Goal: Transaction & Acquisition: Purchase product/service

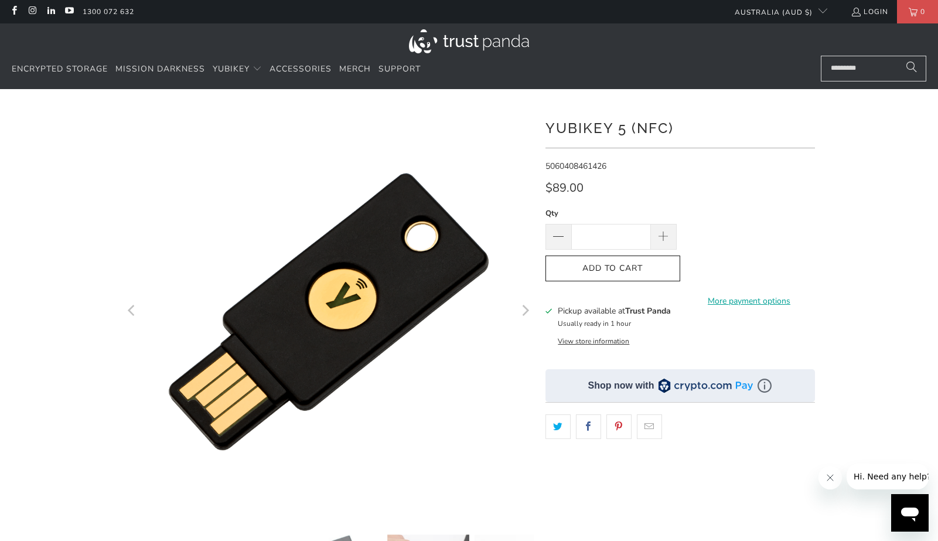
click at [841, 159] on div at bounding box center [469, 402] width 938 height 591
drag, startPoint x: 138, startPoint y: 14, endPoint x: 82, endPoint y: 19, distance: 55.9
click at [82, 19] on ul "1300 072 632" at bounding box center [398, 11] width 643 height 23
copy link "1300 072 632"
click at [619, 80] on div "Encrypted Storage Mission Darkness YubiKey Standard FIPS HSM Accessories Merch" at bounding box center [410, 70] width 797 height 28
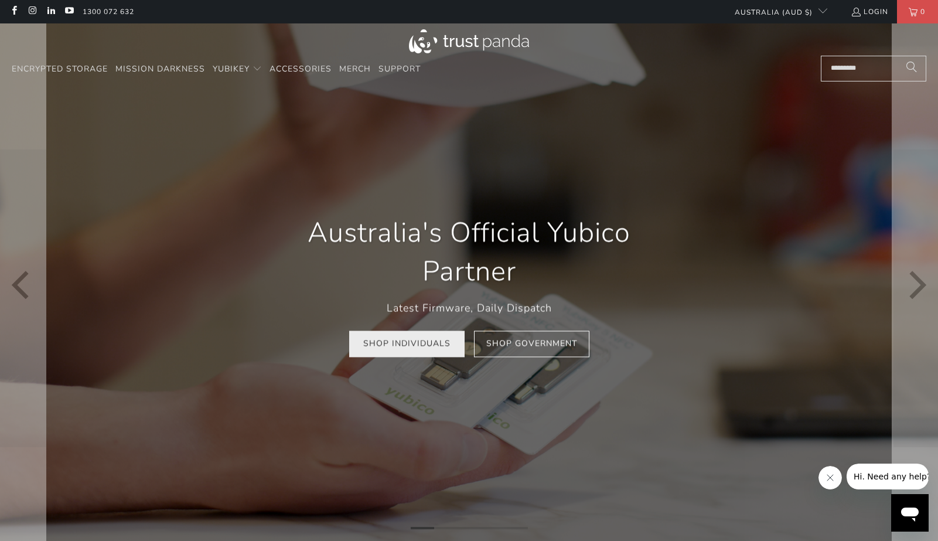
click at [429, 347] on link "Shop Individuals" at bounding box center [406, 344] width 115 height 26
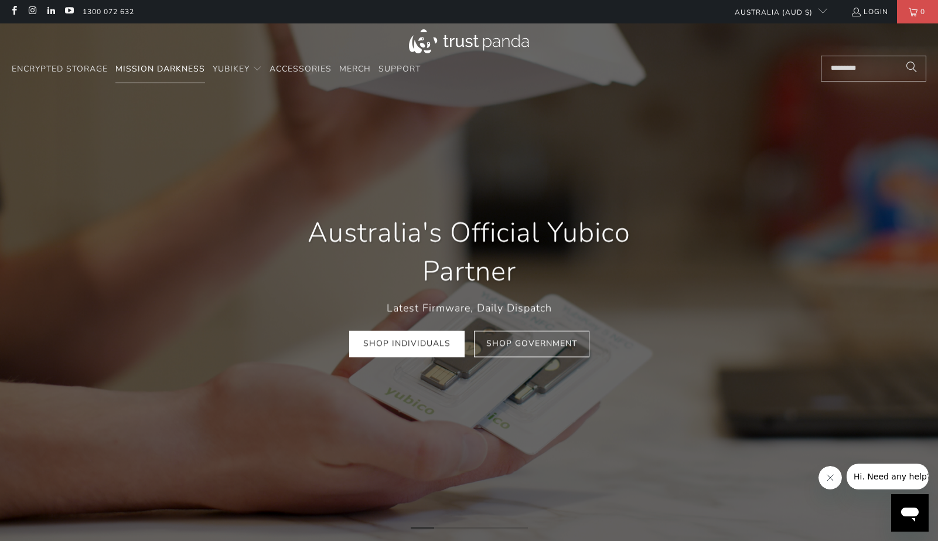
click at [137, 76] on link "Mission Darkness" at bounding box center [160, 70] width 90 height 28
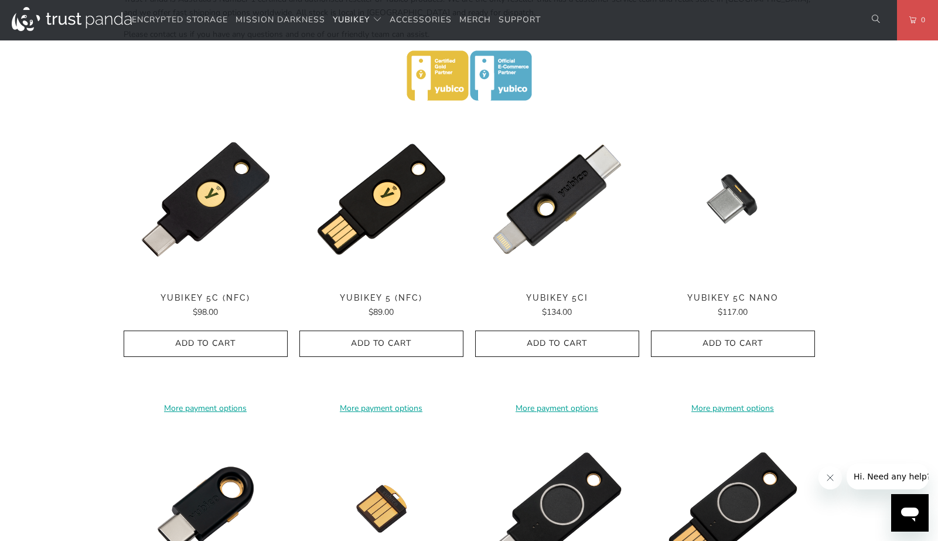
scroll to position [527, 0]
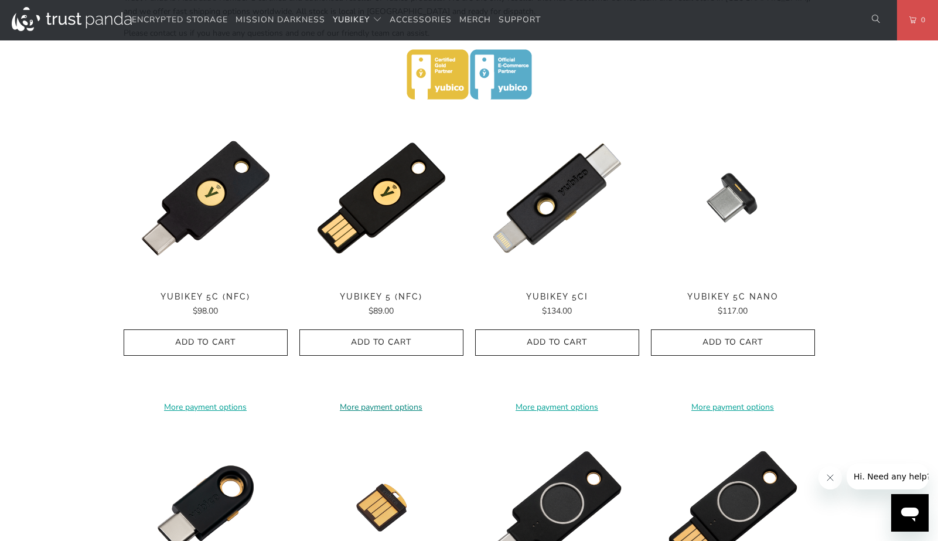
click at [374, 401] on link "More payment options" at bounding box center [381, 407] width 164 height 13
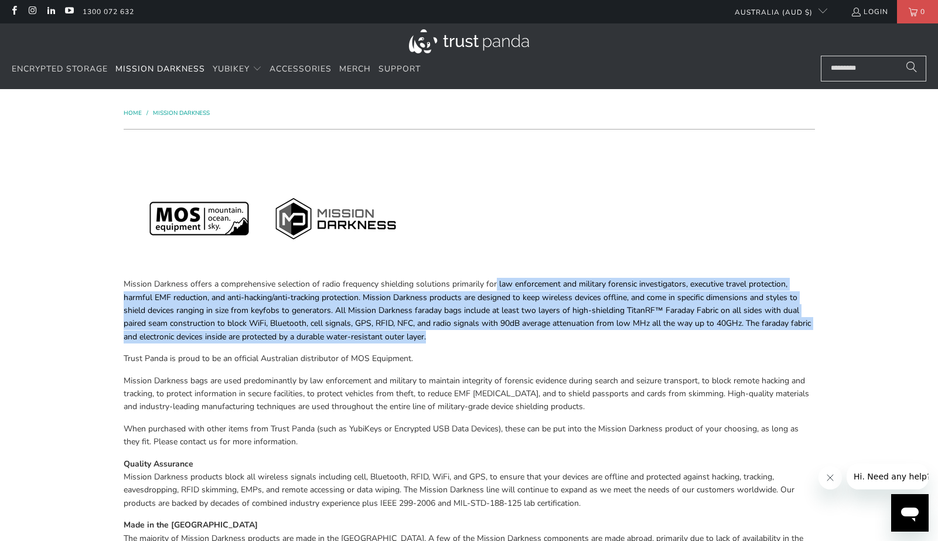
drag, startPoint x: 496, startPoint y: 286, endPoint x: 493, endPoint y: 339, distance: 52.8
click at [493, 339] on p "Mission Darkness offers a comprehensive selection of radio frequency shielding …" at bounding box center [469, 311] width 691 height 66
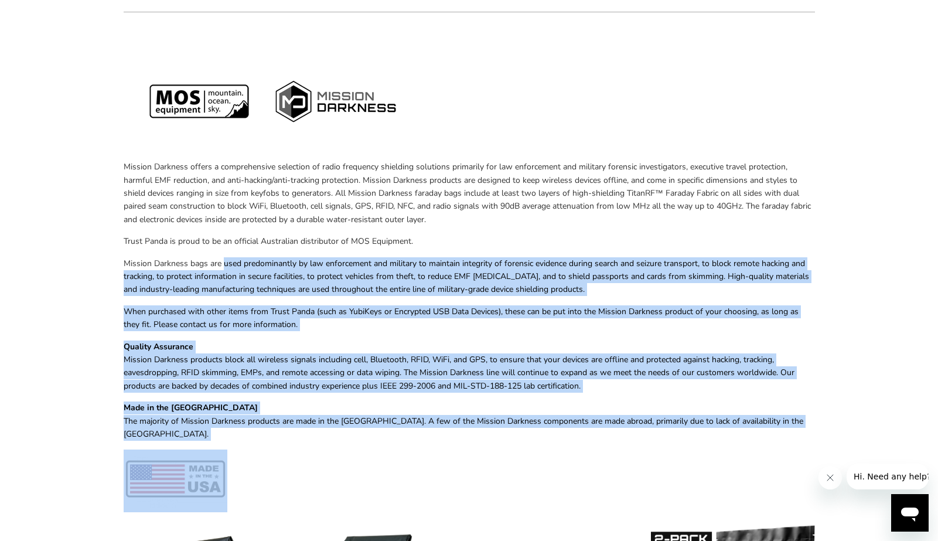
drag, startPoint x: 225, startPoint y: 263, endPoint x: 266, endPoint y: 435, distance: 177.1
click at [266, 435] on div "Mission Darkness offers a comprehensive selection of radio frequency shielding …" at bounding box center [469, 268] width 691 height 488
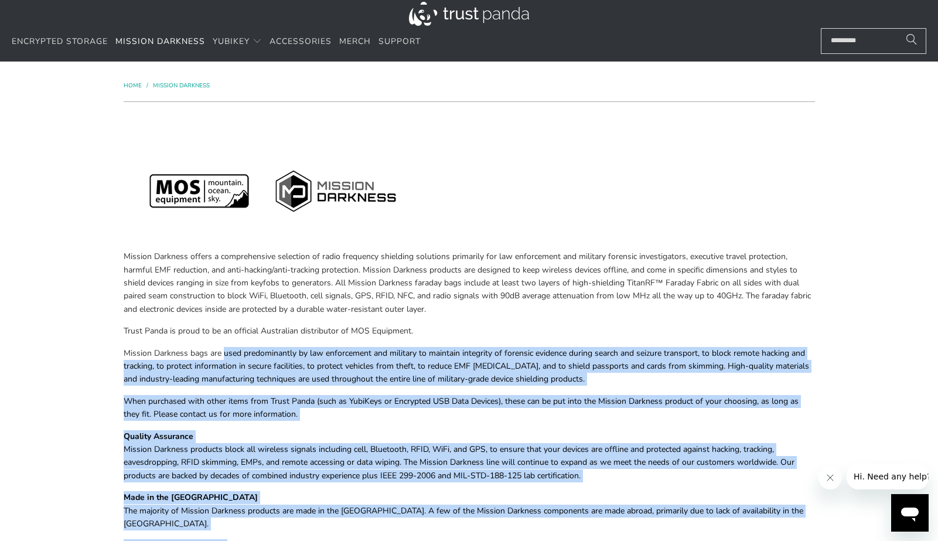
scroll to position [0, 0]
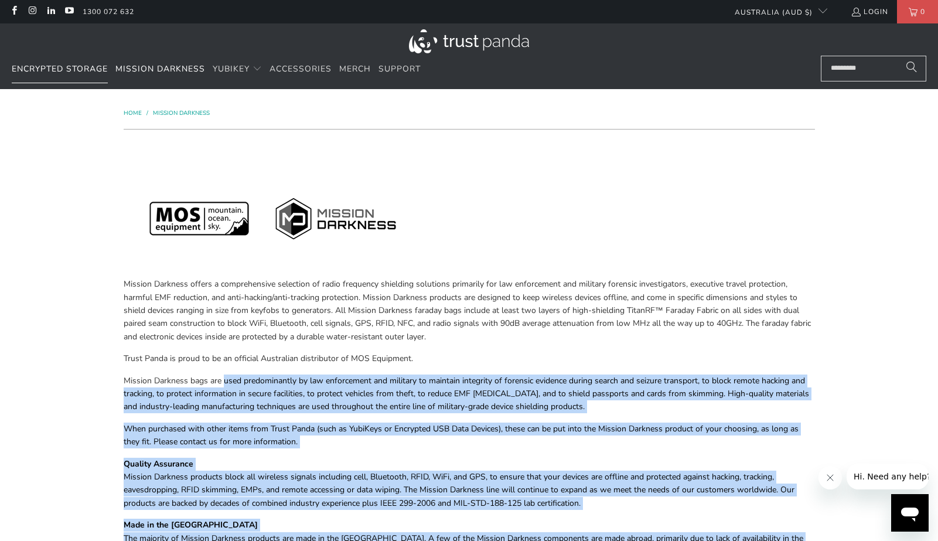
click at [73, 68] on span "Encrypted Storage" at bounding box center [60, 68] width 96 height 11
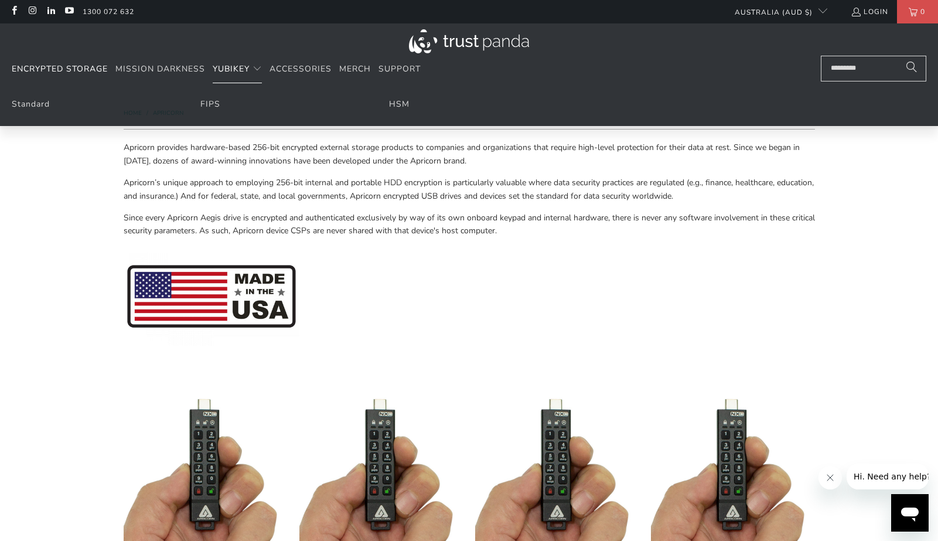
click at [234, 67] on span "YubiKey" at bounding box center [231, 68] width 37 height 11
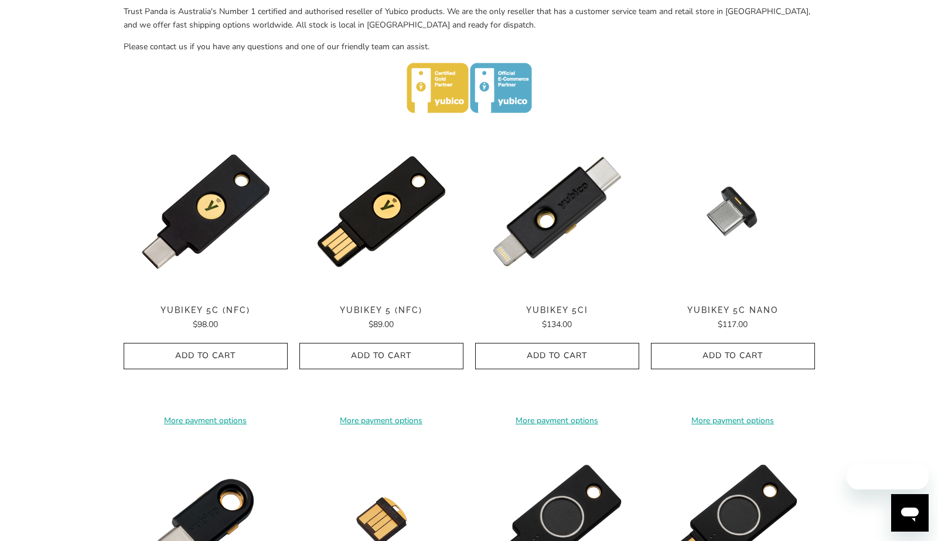
scroll to position [586, 0]
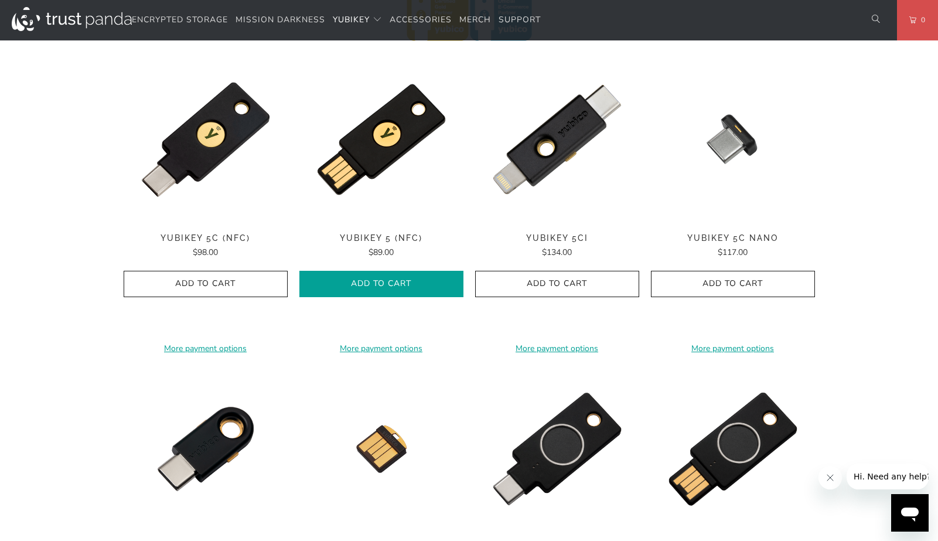
click at [407, 284] on span "Add to Cart" at bounding box center [381, 284] width 139 height 10
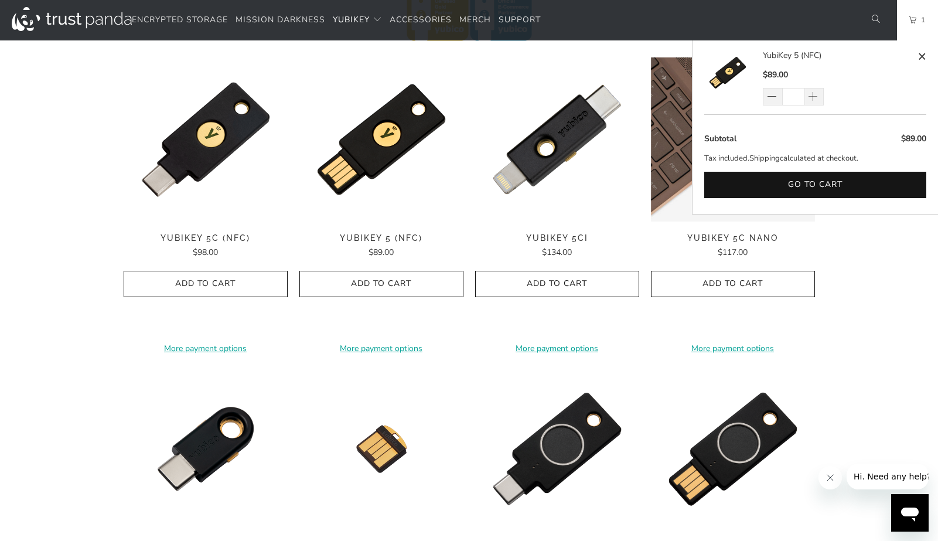
click at [852, 46] on div "Your Cart is Empty Continue Shopping YubiKey 5 (NFC) $89.00 * $89.00 Subtotal T…" at bounding box center [815, 127] width 246 height 174
click at [919, 25] on span "1" at bounding box center [920, 19] width 9 height 13
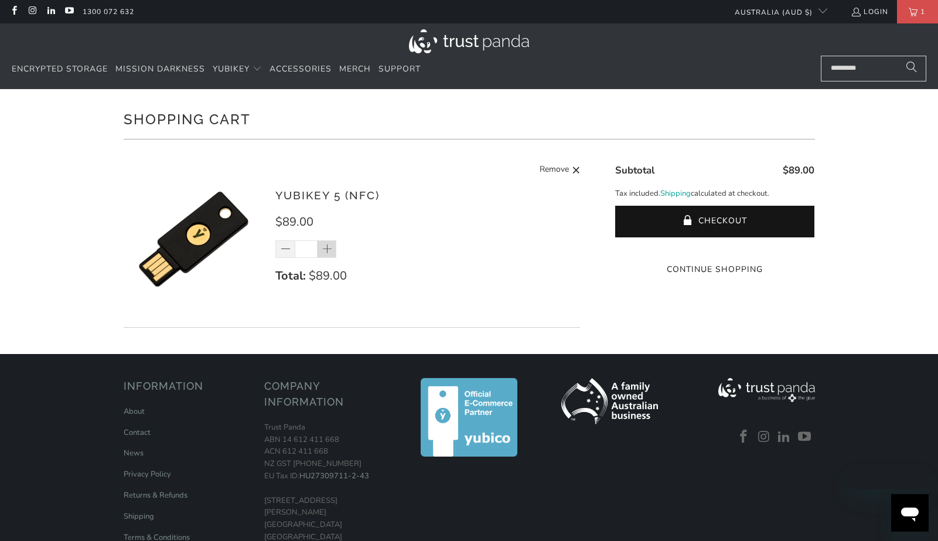
click at [336, 253] on span at bounding box center [327, 249] width 19 height 18
type input "*"
click at [336, 253] on div "*" at bounding box center [313, 249] width 76 height 18
click at [335, 247] on div "*" at bounding box center [313, 249] width 76 height 18
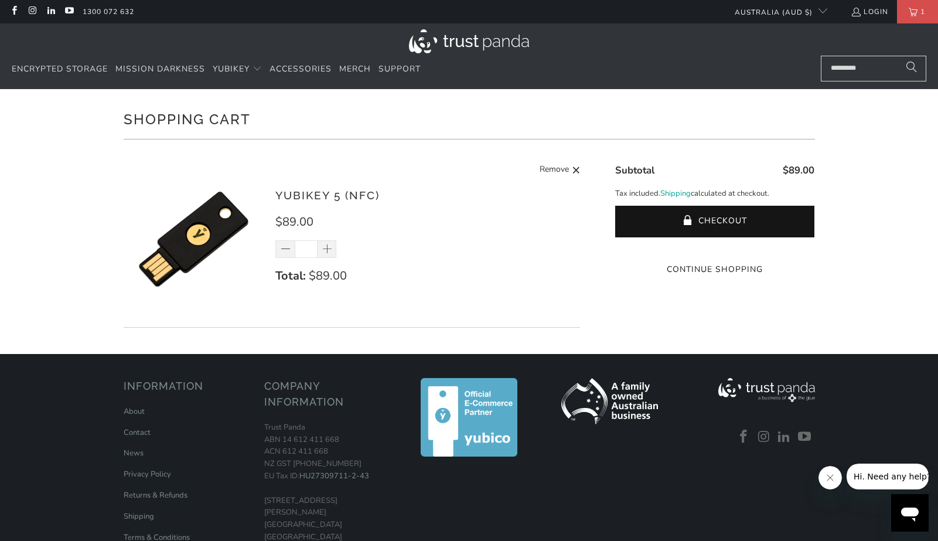
click at [332, 251] on div "*" at bounding box center [313, 249] width 76 height 18
click at [328, 252] on span at bounding box center [328, 250] width 12 height 12
type input "*"
click at [328, 252] on div "*" at bounding box center [313, 249] width 76 height 18
click at [330, 249] on span at bounding box center [328, 250] width 12 height 12
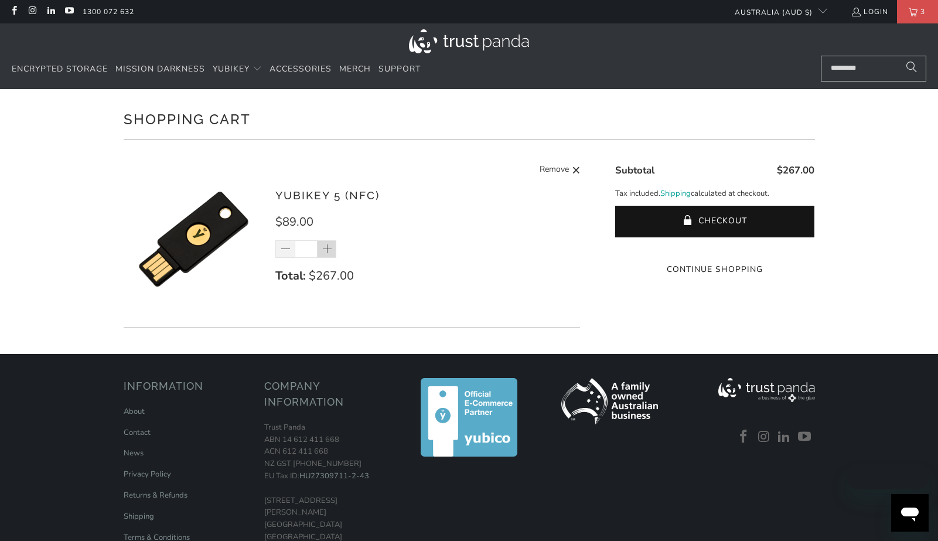
type input "*"
click at [330, 249] on div "*" at bounding box center [313, 249] width 76 height 18
click at [329, 251] on div "*" at bounding box center [313, 249] width 76 height 18
click at [328, 251] on span at bounding box center [328, 250] width 12 height 12
type input "*"
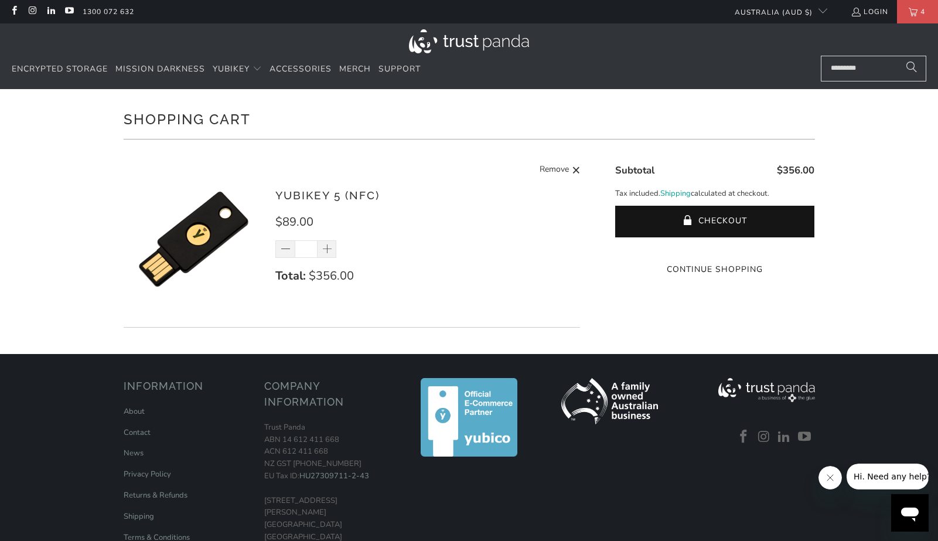
click at [378, 256] on div "YubiKey 5 (NFC) $89.00 * Total: $356.00 Remove" at bounding box center [421, 242] width 293 height 110
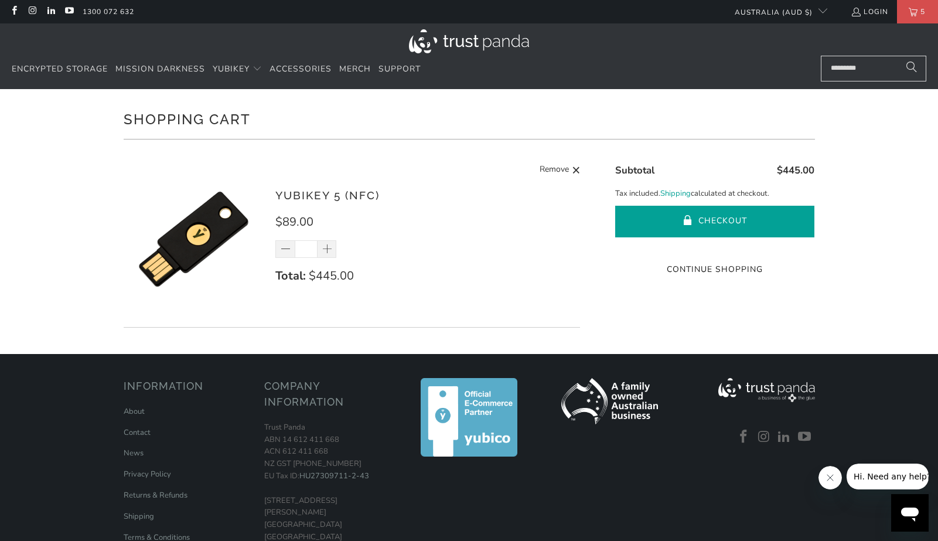
click at [673, 221] on button "Checkout" at bounding box center [714, 222] width 199 height 32
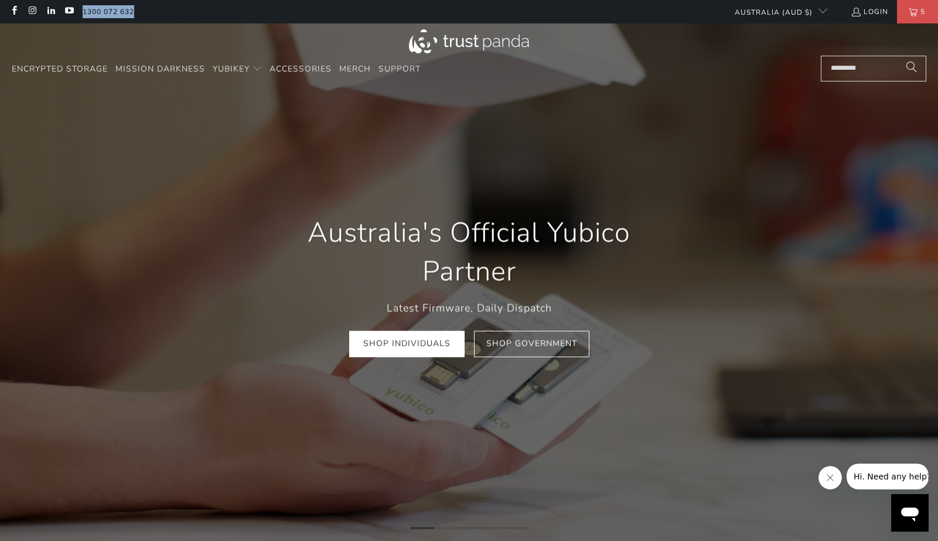
drag, startPoint x: 154, startPoint y: 16, endPoint x: 82, endPoint y: 15, distance: 71.5
click at [82, 15] on ul "1300 072 632" at bounding box center [398, 11] width 643 height 23
copy link "1300 072 632"
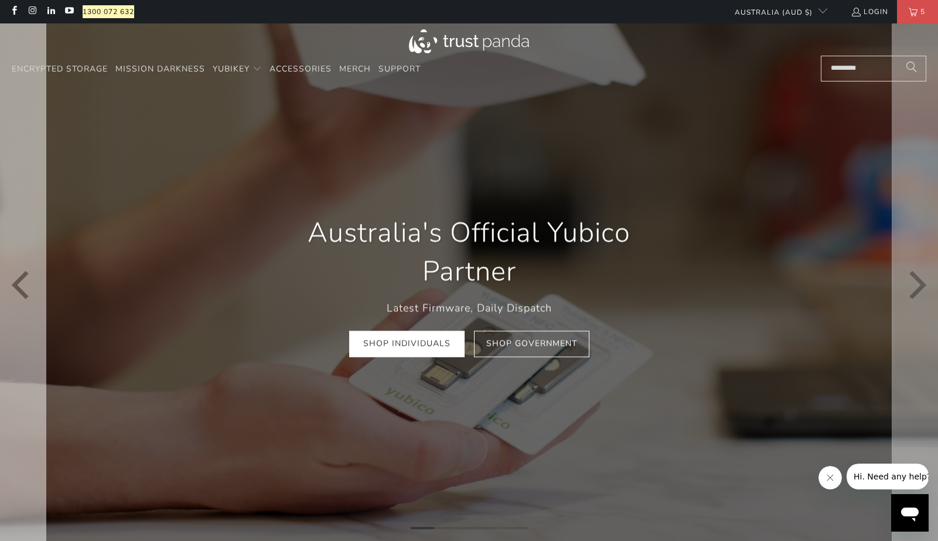
scroll to position [0, 180]
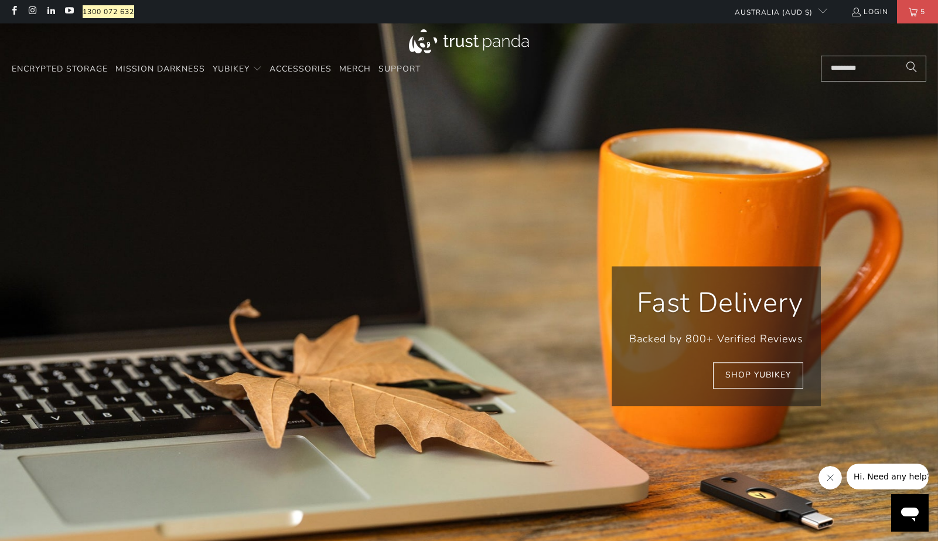
click at [880, 478] on span "Hi. Need any help?" at bounding box center [891, 476] width 77 height 9
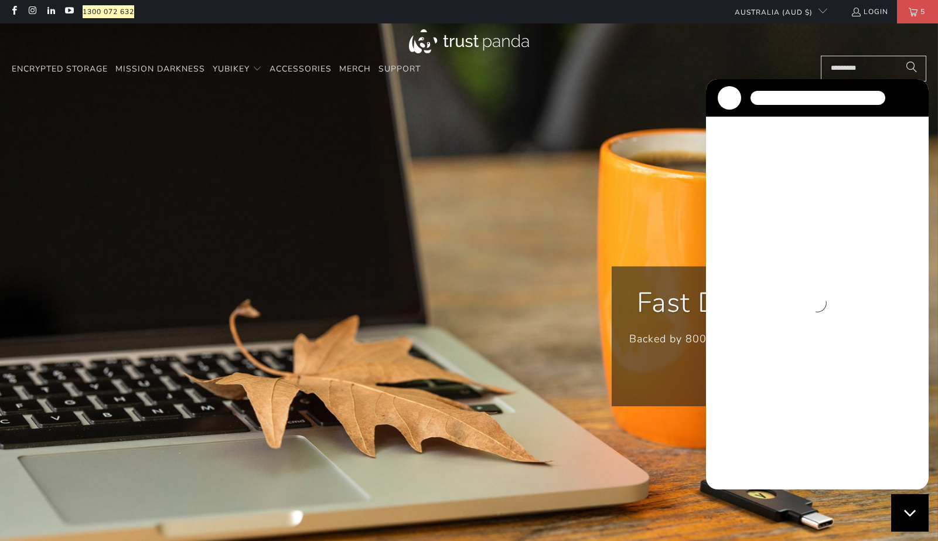
scroll to position [0, 361]
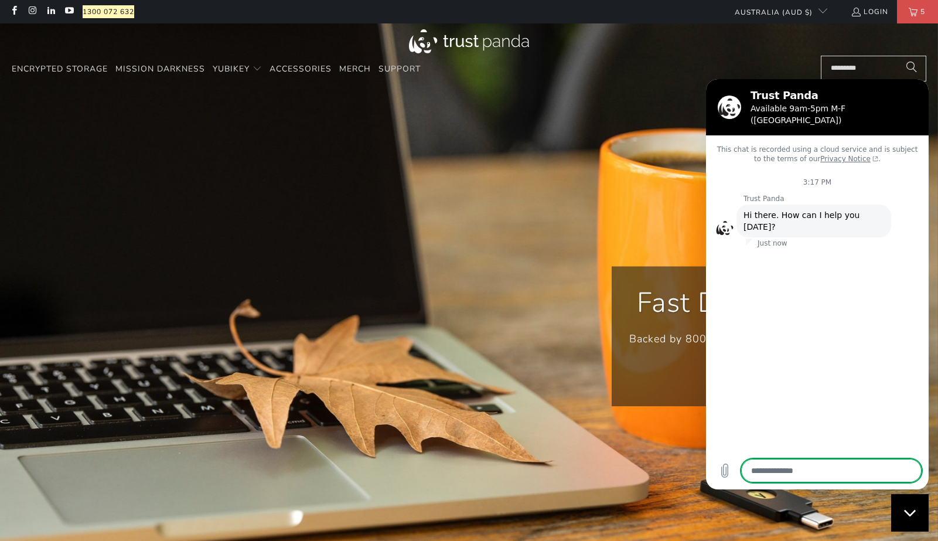
type textarea "*"
click at [771, 472] on textarea at bounding box center [831, 470] width 180 height 23
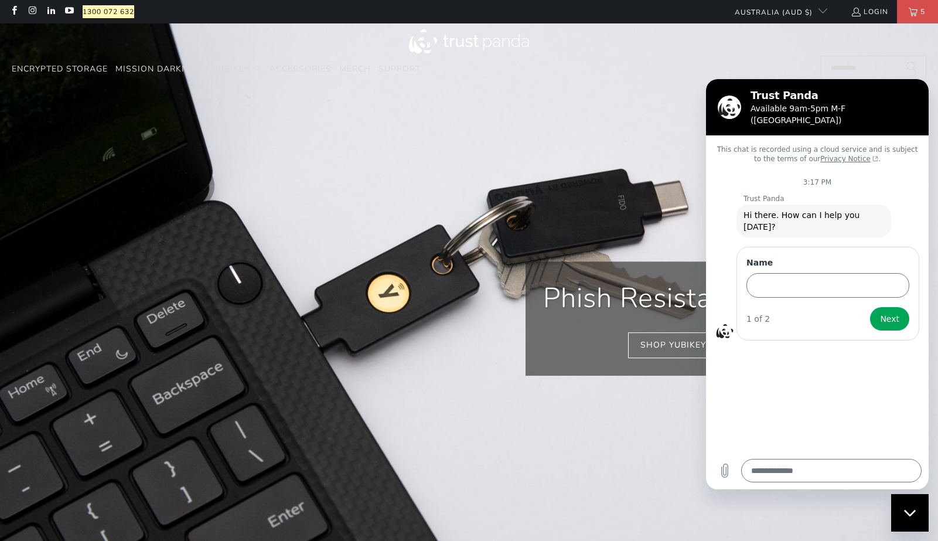
click at [811, 257] on div "Name" at bounding box center [828, 277] width 163 height 41
click at [803, 273] on input "Name" at bounding box center [828, 285] width 163 height 25
type input "*******"
click at [904, 307] on button "Next" at bounding box center [889, 318] width 39 height 23
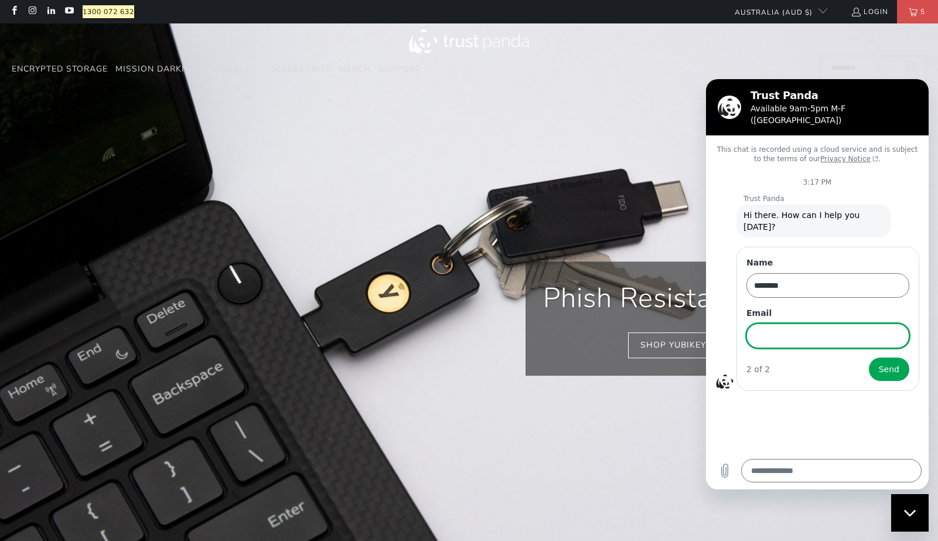
click at [843, 323] on input "Email" at bounding box center [828, 335] width 163 height 25
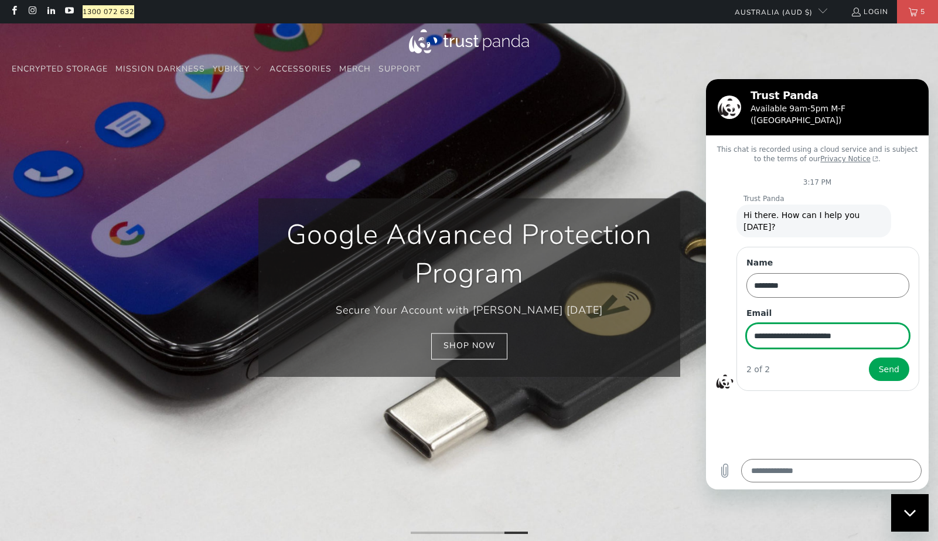
scroll to position [0, 721]
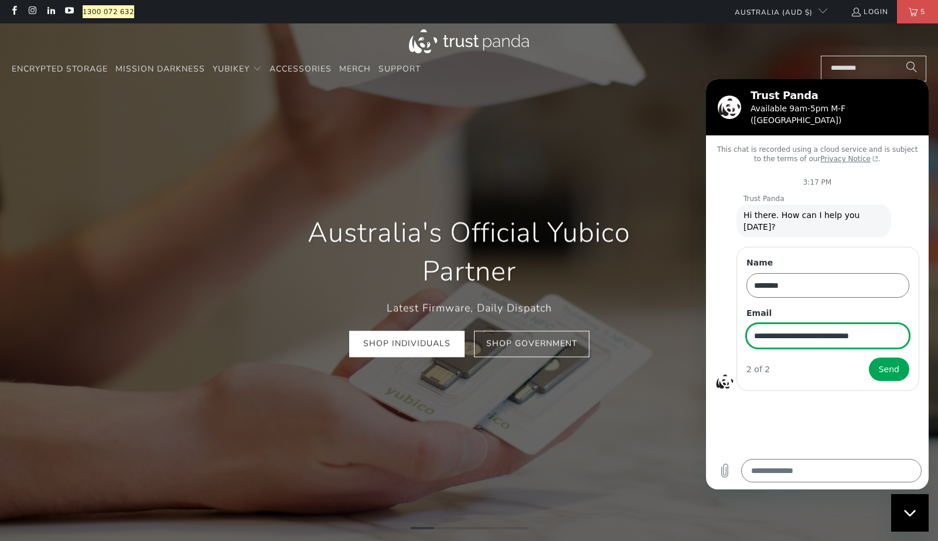
click at [824, 323] on input "**********" at bounding box center [828, 335] width 163 height 25
type input "**********"
click at [888, 362] on span "Send" at bounding box center [889, 369] width 21 height 14
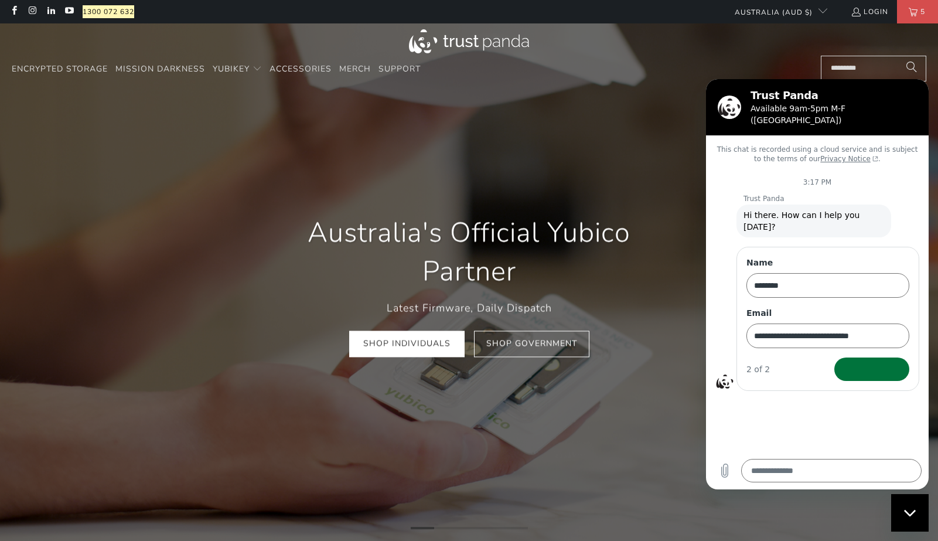
scroll to position [0, 902]
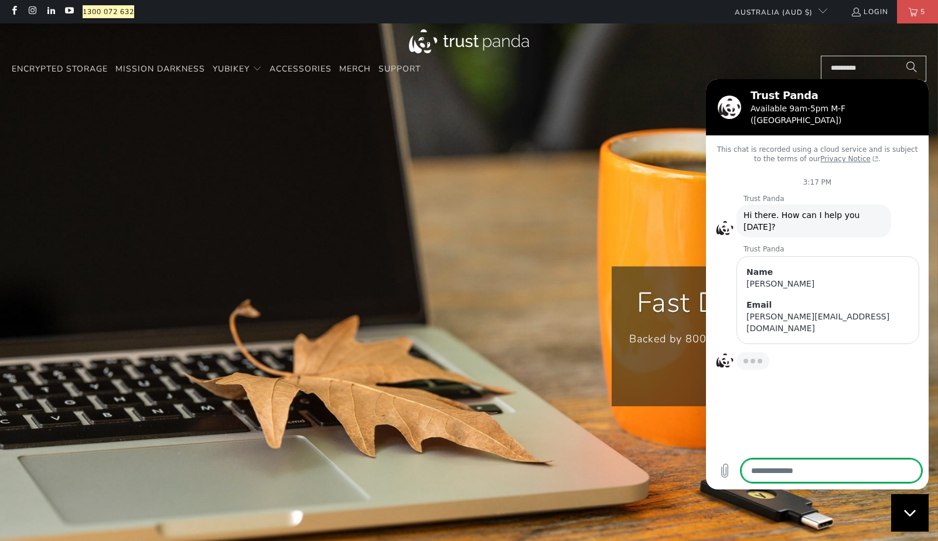
type textarea "*"
click at [810, 462] on textarea at bounding box center [831, 470] width 180 height 23
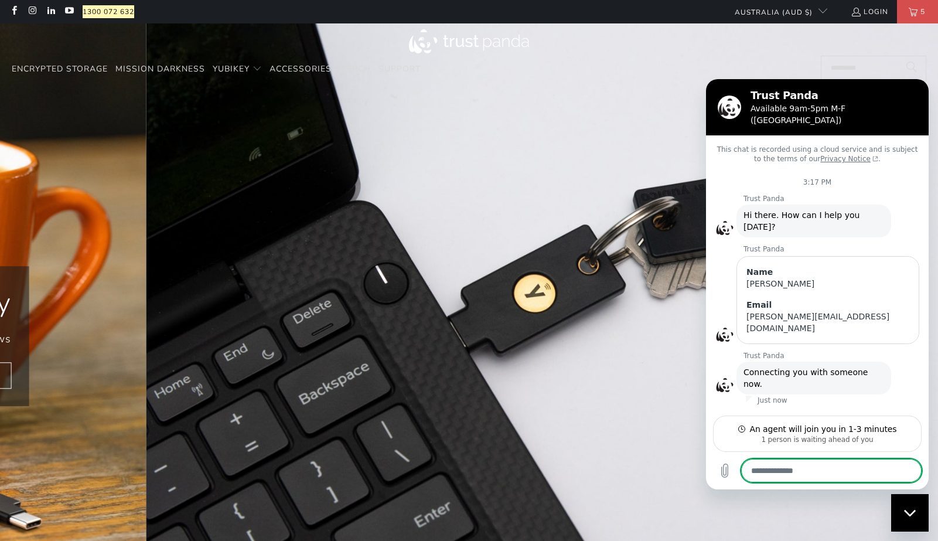
type textarea "*"
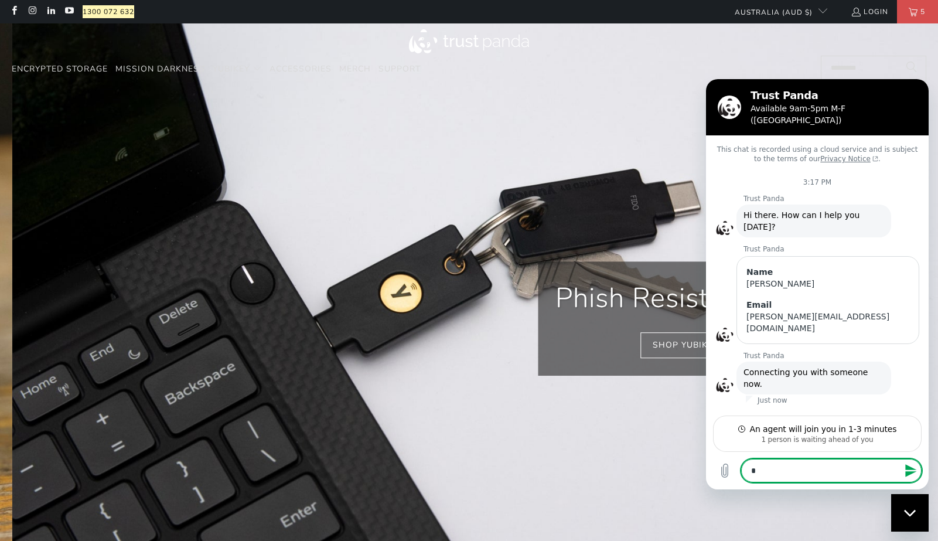
type textarea "*"
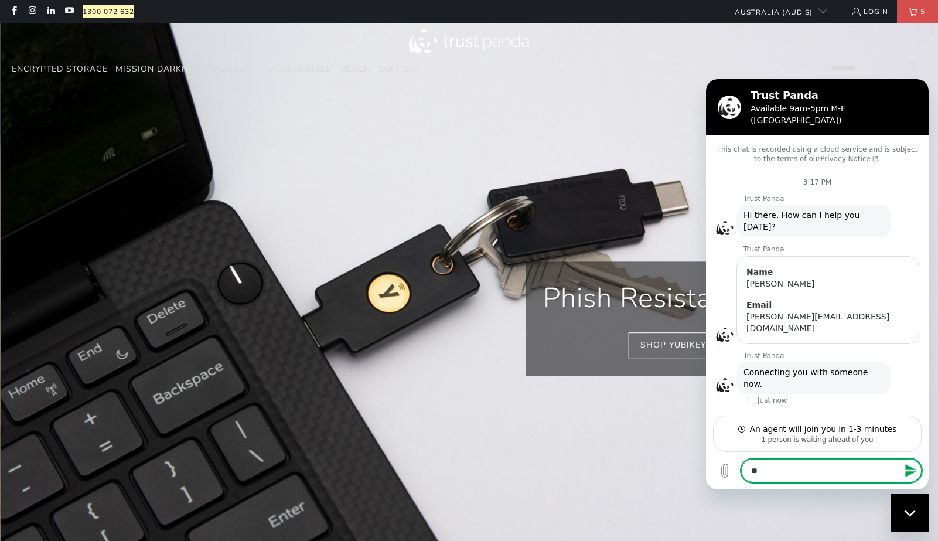
type textarea "***"
type textarea "*"
type textarea "****"
type textarea "*"
type textarea "*****"
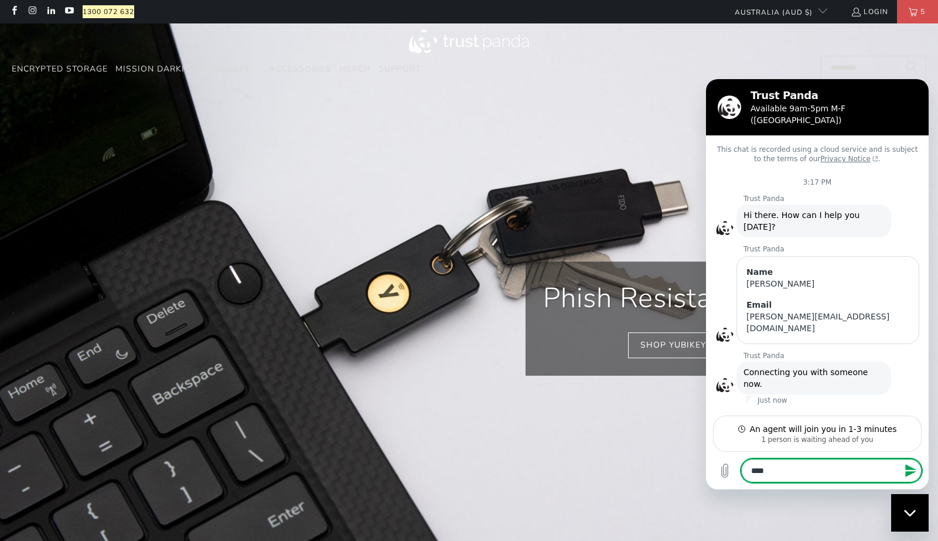
type textarea "*"
type textarea "******"
type textarea "*"
type textarea "******"
type textarea "*"
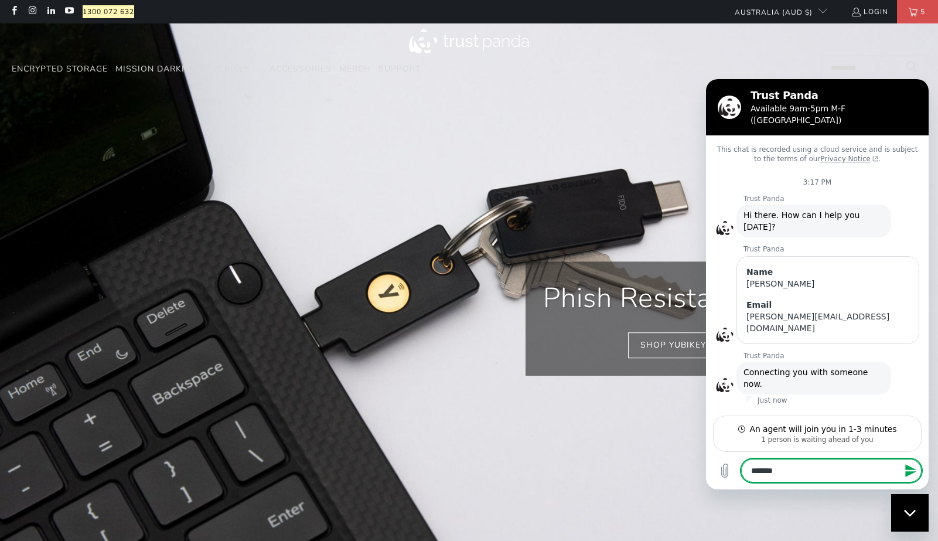
type textarea "********"
type textarea "*"
type textarea "*********"
type textarea "*"
type textarea "**********"
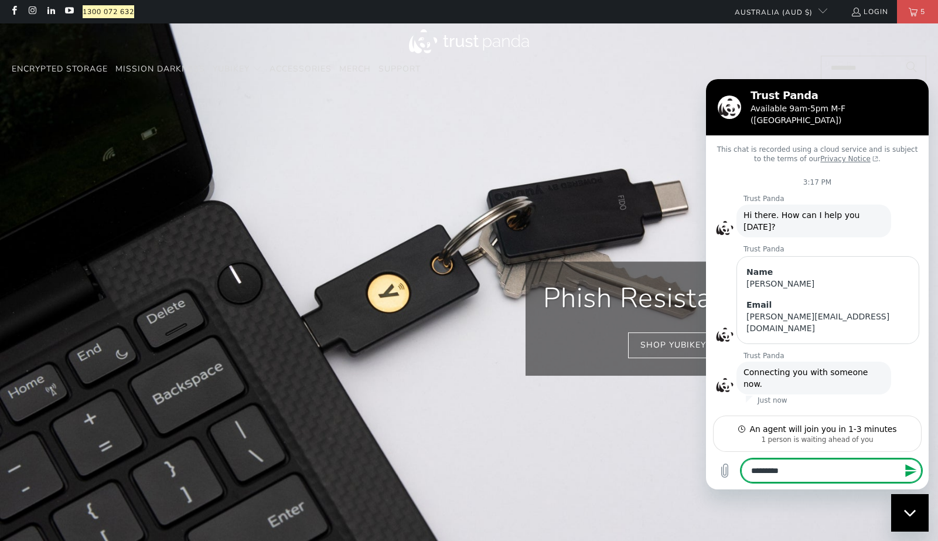
type textarea "*"
type textarea "**********"
type textarea "*"
type textarea "**********"
type textarea "*"
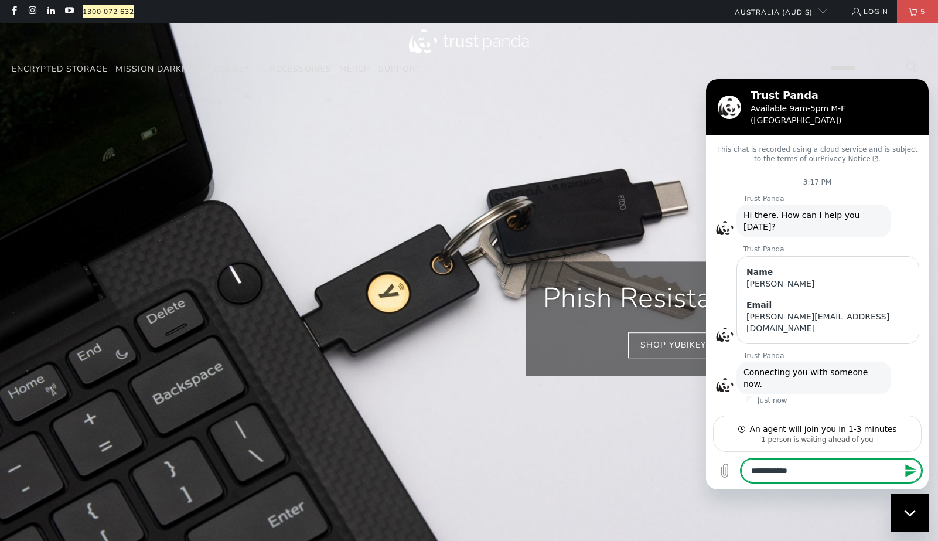
type textarea "**********"
type textarea "*"
type textarea "**********"
type textarea "*"
type textarea "**********"
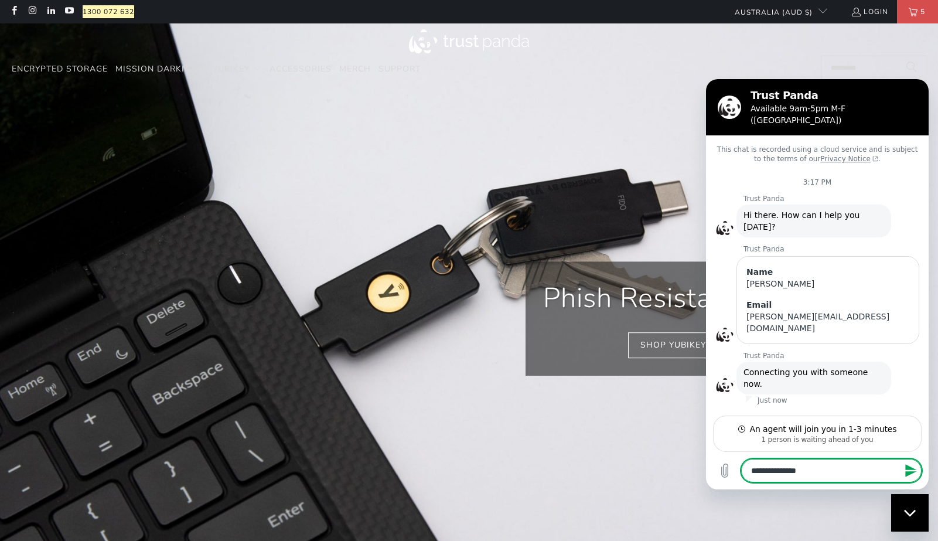
type textarea "*"
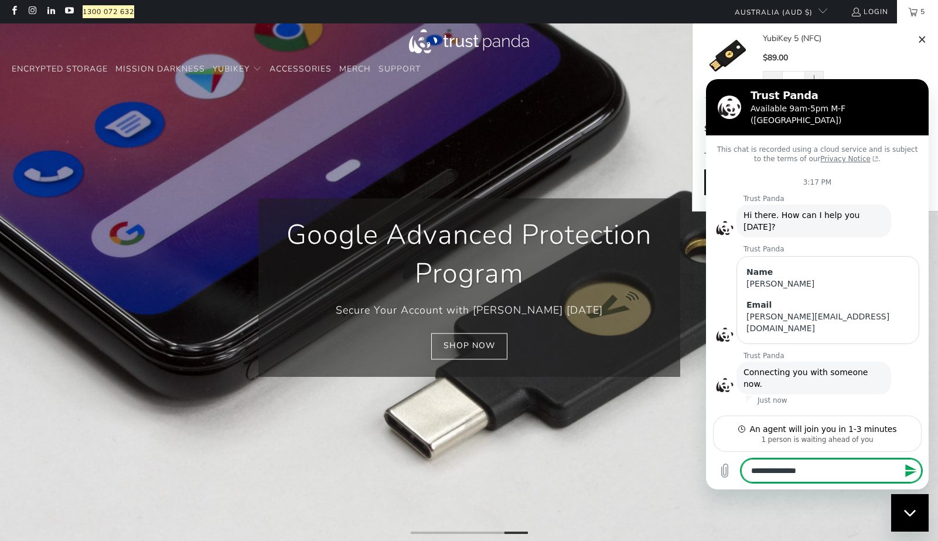
scroll to position [0, 1262]
type textarea "**********"
click at [901, 8] on link "5" at bounding box center [917, 11] width 41 height 23
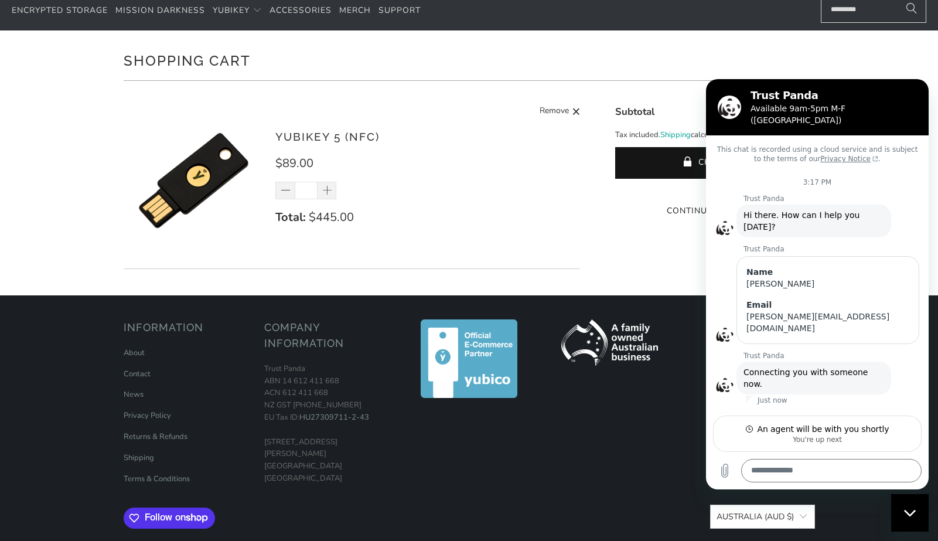
click at [495, 200] on div "YubiKey 5 (NFC) $89.00 * Total: $445.00 Remove" at bounding box center [421, 183] width 293 height 110
click at [914, 512] on icon "Close messaging window" at bounding box center [910, 512] width 12 height 6
